Goal: Navigation & Orientation: Find specific page/section

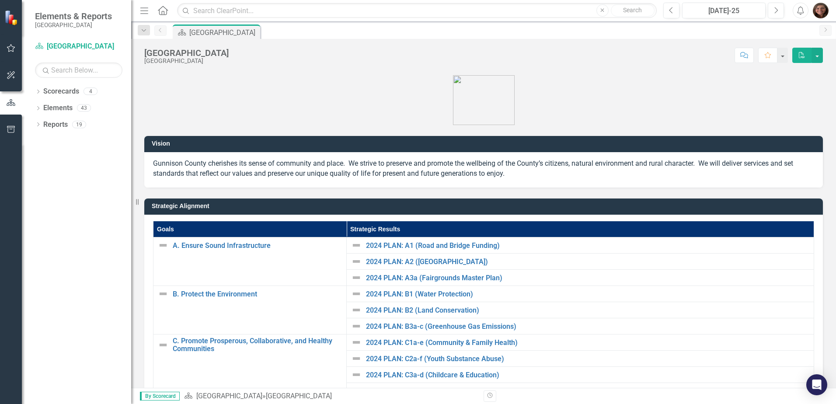
click at [38, 90] on icon "Dropdown" at bounding box center [38, 92] width 6 height 5
click at [44, 107] on icon "Dropdown" at bounding box center [42, 107] width 7 height 5
click at [53, 122] on icon "Dropdown" at bounding box center [51, 123] width 7 height 5
click at [87, 157] on link "[PERSON_NAME]" at bounding box center [99, 158] width 66 height 10
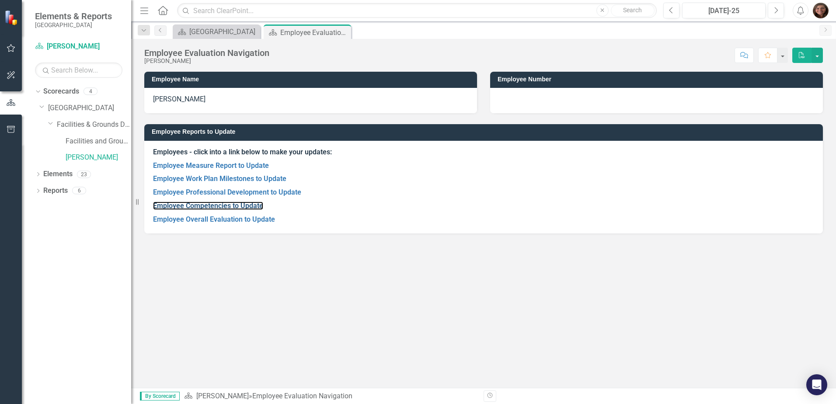
click at [213, 205] on link "Employee Competencies to Update" at bounding box center [208, 205] width 110 height 8
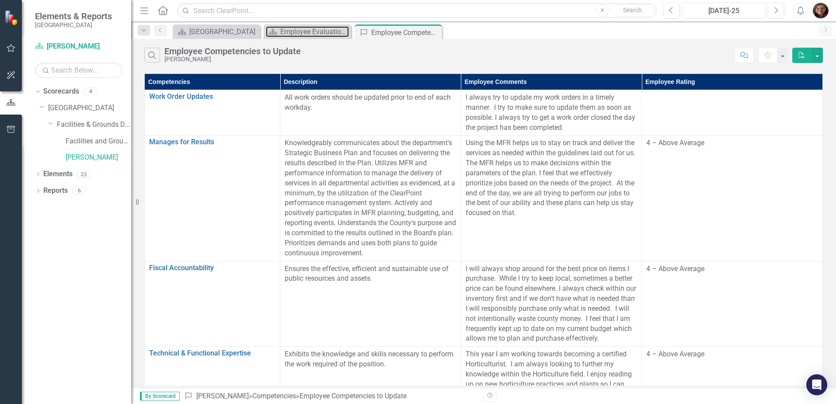
click at [299, 36] on div "Employee Evaluation Navigation" at bounding box center [314, 31] width 69 height 11
